Goal: Transaction & Acquisition: Purchase product/service

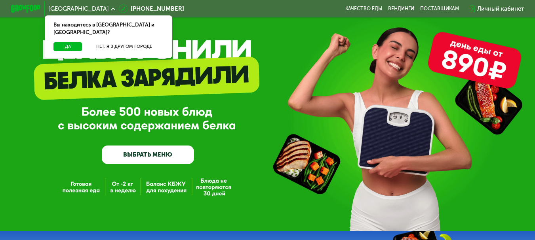
scroll to position [40, 0]
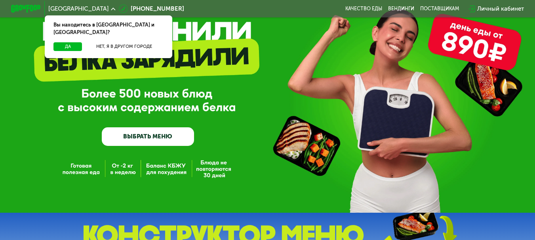
click at [137, 142] on link "ВЫБРАТЬ МЕНЮ" at bounding box center [148, 137] width 93 height 19
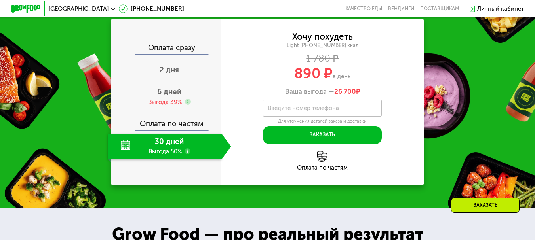
scroll to position [719, 0]
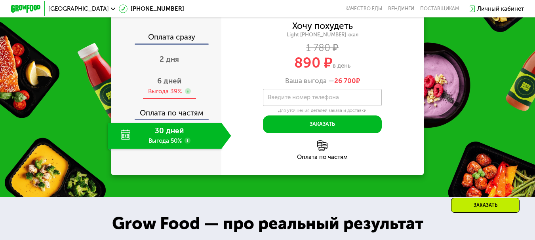
click at [170, 86] on span "6 дней" at bounding box center [169, 80] width 24 height 9
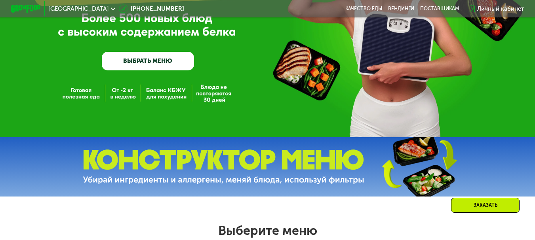
scroll to position [119, 0]
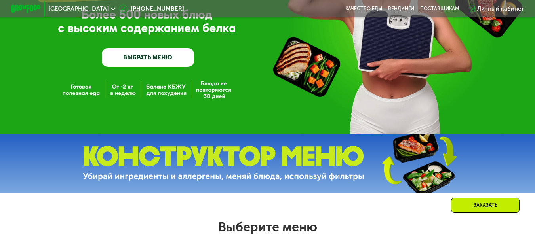
click at [133, 65] on link "ВЫБРАТЬ МЕНЮ" at bounding box center [148, 57] width 93 height 19
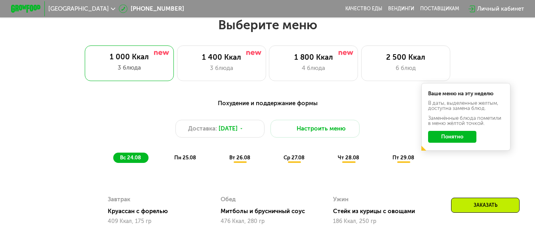
scroll to position [323, 0]
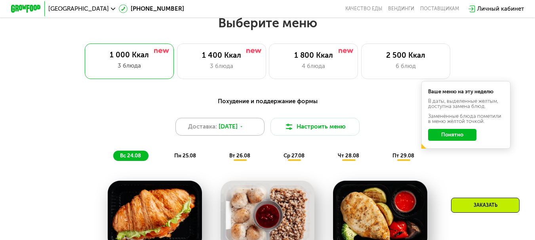
click at [238, 130] on span "[DATE]" at bounding box center [228, 126] width 19 height 9
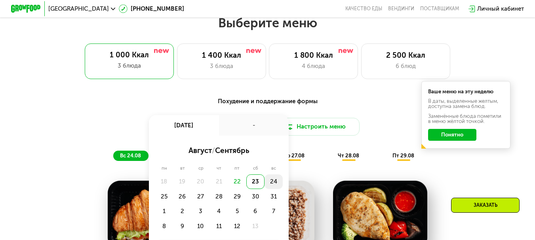
click at [173, 189] on div "24" at bounding box center [164, 196] width 18 height 15
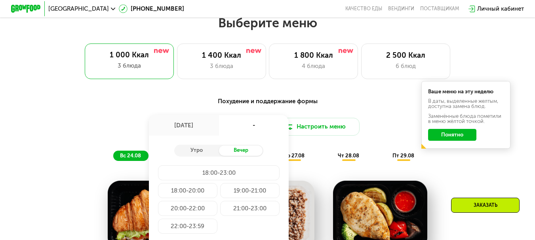
scroll to position [363, 0]
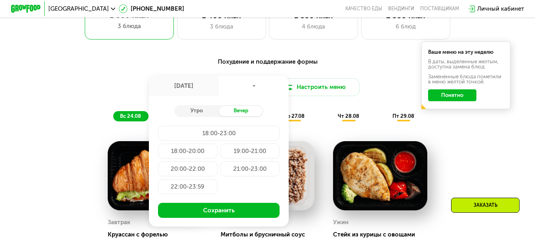
click at [217, 144] on div "18:00-23:00" at bounding box center [187, 151] width 59 height 15
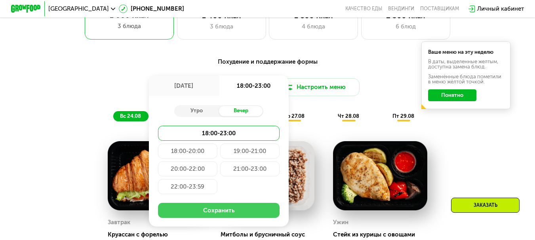
click at [241, 215] on button "Сохранить" at bounding box center [219, 210] width 122 height 15
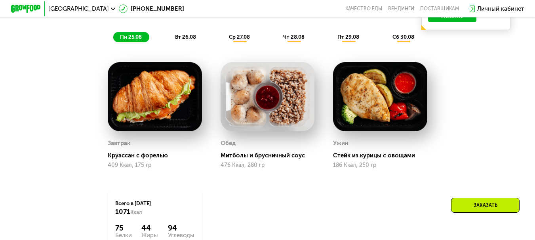
scroll to position [402, 0]
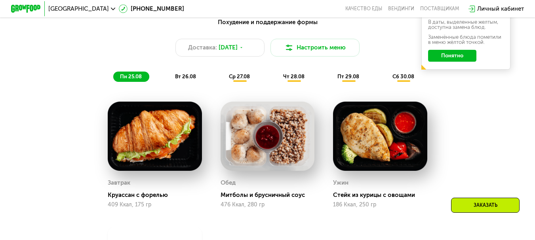
click at [189, 80] on span "вт 26.08" at bounding box center [185, 77] width 21 height 6
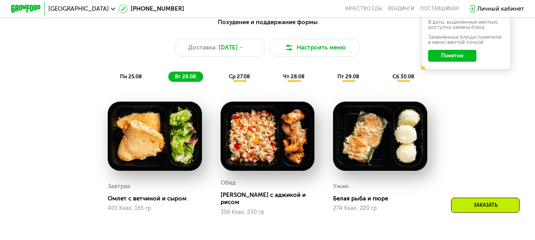
click at [238, 79] on span "ср 27.08" at bounding box center [239, 77] width 21 height 6
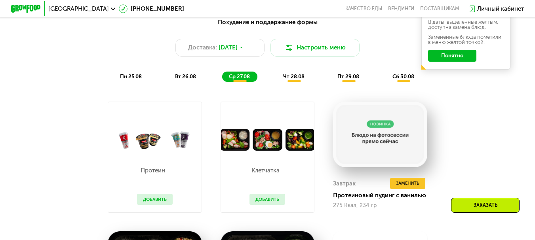
click at [295, 80] on span "чт 28.08" at bounding box center [293, 77] width 21 height 6
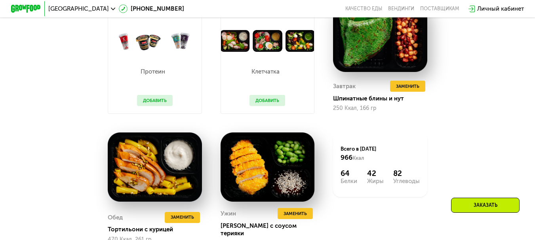
scroll to position [442, 0]
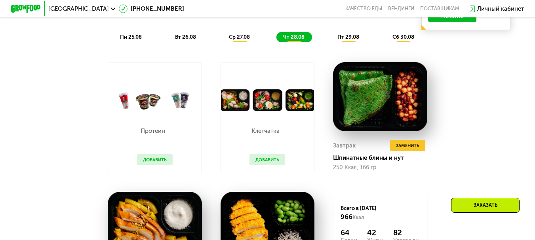
click at [339, 40] on span "пт 29.08" at bounding box center [348, 37] width 22 height 6
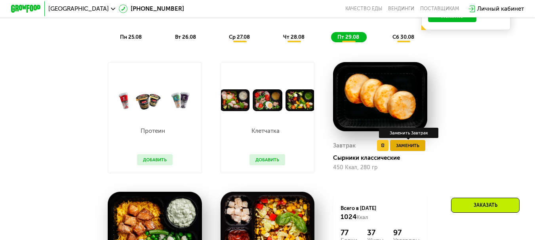
click at [419, 150] on span "Заменить" at bounding box center [407, 146] width 23 height 8
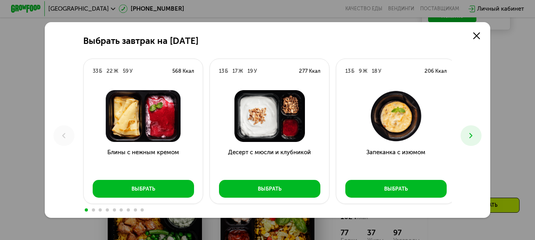
click at [472, 133] on icon at bounding box center [471, 135] width 9 height 9
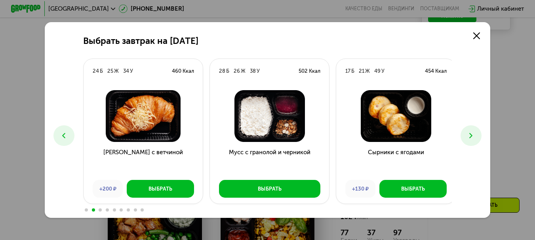
click at [472, 133] on icon at bounding box center [471, 135] width 9 height 9
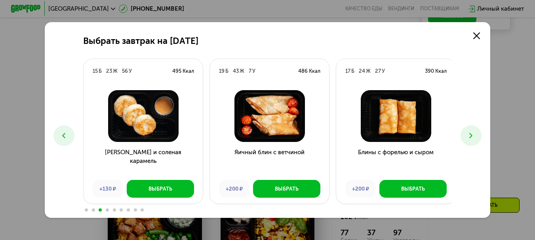
click at [472, 133] on icon at bounding box center [471, 135] width 9 height 9
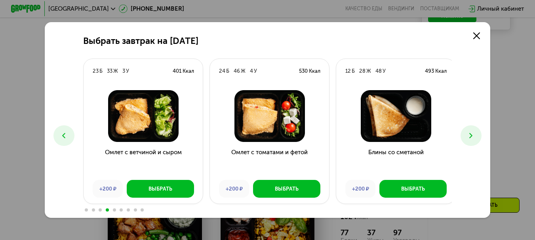
click at [472, 133] on icon at bounding box center [471, 135] width 9 height 9
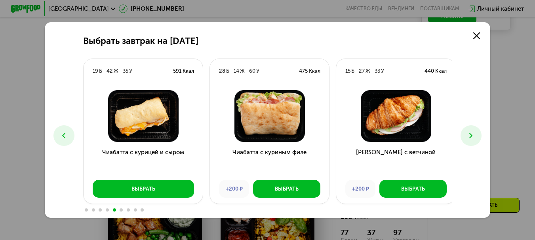
click at [472, 133] on icon at bounding box center [471, 135] width 9 height 9
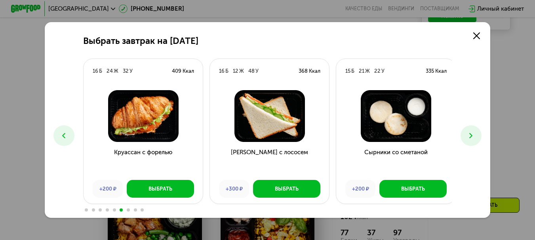
click at [472, 133] on icon at bounding box center [471, 135] width 9 height 9
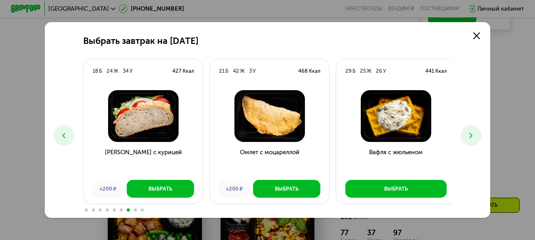
click at [472, 133] on icon at bounding box center [471, 135] width 9 height 9
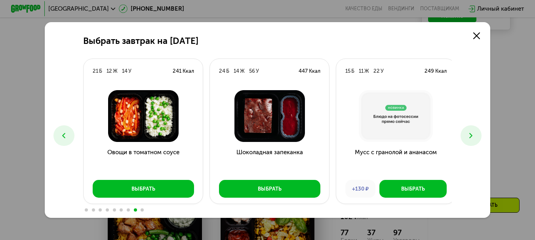
click at [85, 211] on span at bounding box center [86, 210] width 3 height 3
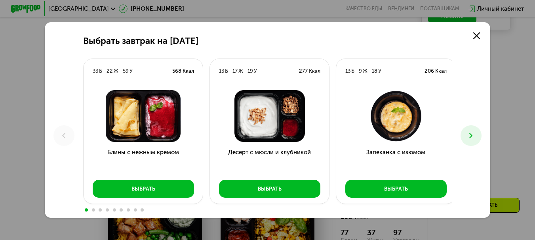
click at [472, 137] on icon at bounding box center [471, 135] width 9 height 9
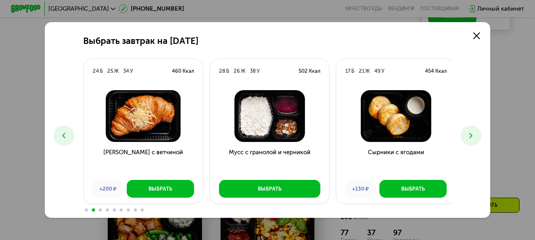
click at [472, 137] on icon at bounding box center [471, 135] width 9 height 9
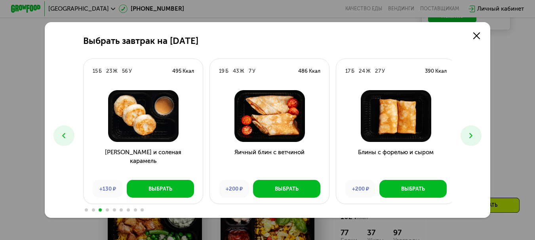
click at [472, 137] on icon at bounding box center [471, 135] width 9 height 9
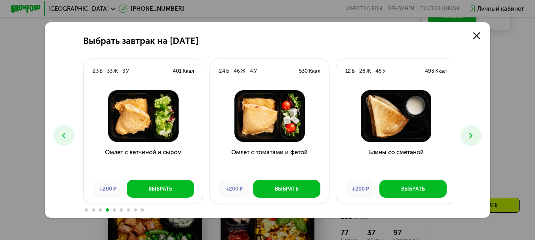
click at [472, 137] on icon at bounding box center [471, 135] width 9 height 9
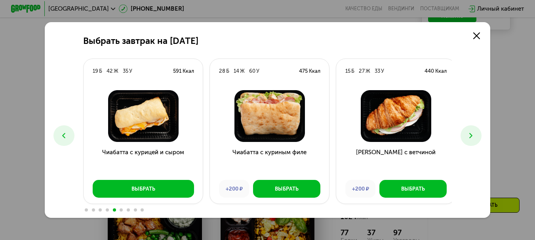
click at [472, 137] on icon at bounding box center [471, 135] width 9 height 9
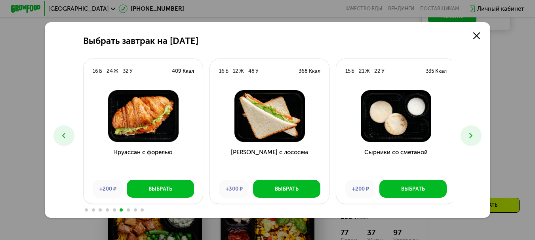
click at [472, 137] on icon at bounding box center [471, 135] width 9 height 9
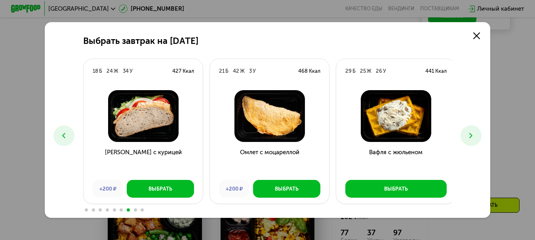
scroll to position [482, 0]
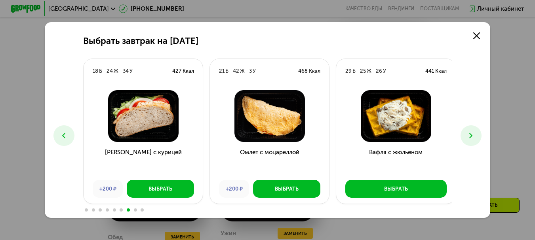
click at [472, 131] on button at bounding box center [471, 136] width 21 height 21
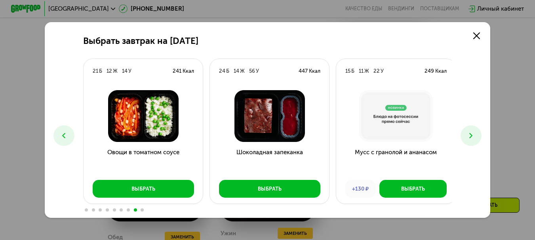
click at [59, 137] on icon at bounding box center [63, 135] width 9 height 9
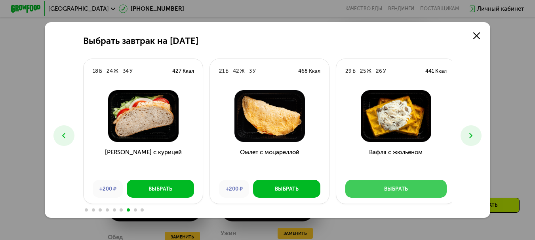
click at [385, 192] on div "Выбрать" at bounding box center [396, 190] width 24 height 8
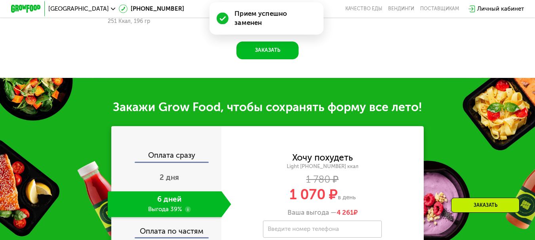
scroll to position [817, 0]
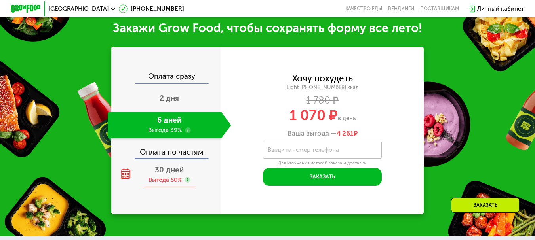
click at [170, 175] on span "30 дней" at bounding box center [169, 170] width 29 height 9
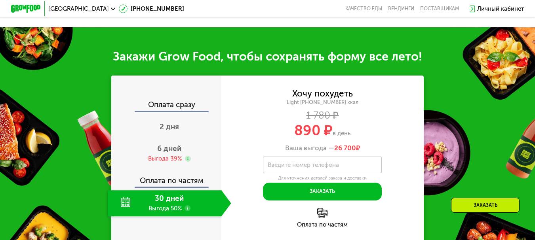
scroll to position [778, 0]
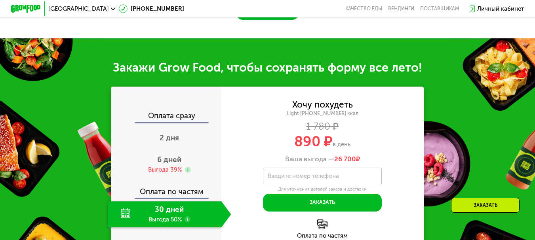
click at [173, 119] on div "Оплата сразу" at bounding box center [166, 117] width 109 height 10
click at [168, 135] on span "2 дня" at bounding box center [169, 137] width 19 height 9
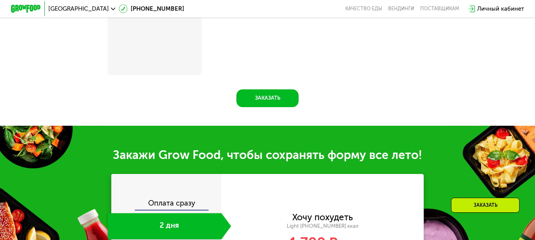
scroll to position [874, 0]
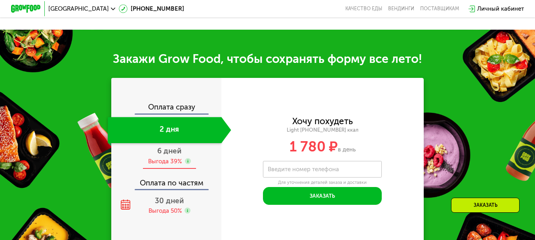
click at [168, 156] on span "6 дней" at bounding box center [169, 151] width 24 height 9
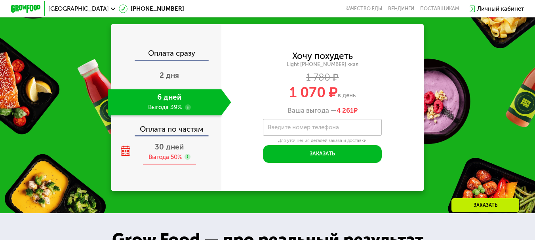
scroll to position [810, 0]
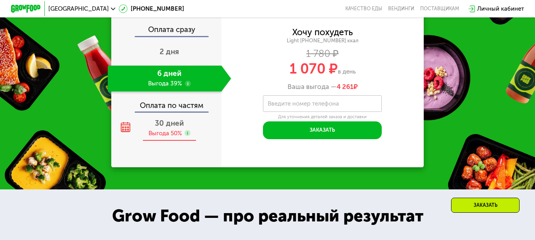
click at [161, 138] on div "Выгода 50%" at bounding box center [165, 134] width 33 height 8
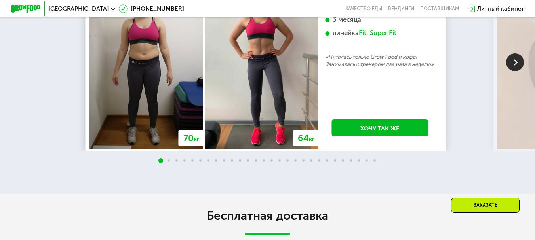
scroll to position [1444, 0]
